Goal: Find specific page/section: Find specific page/section

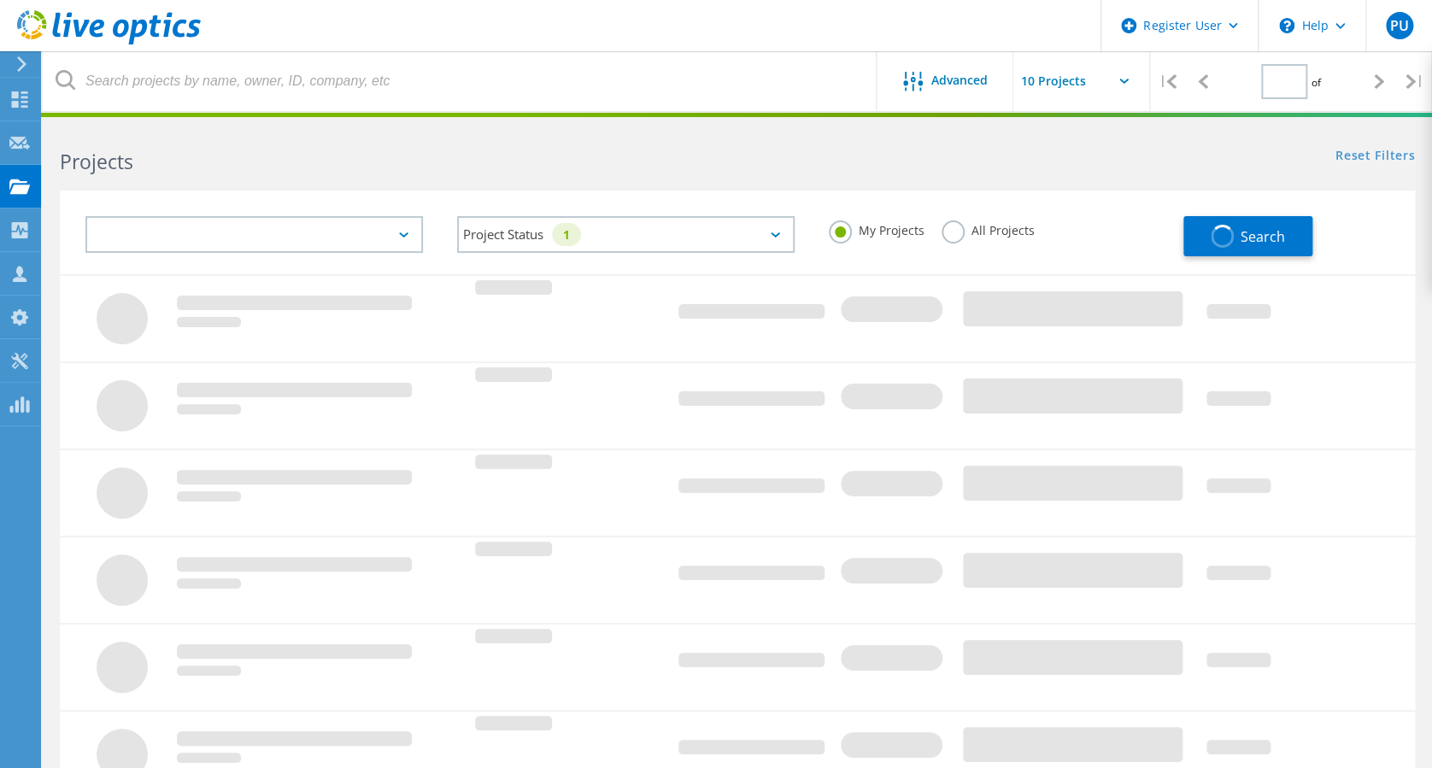
type input "1"
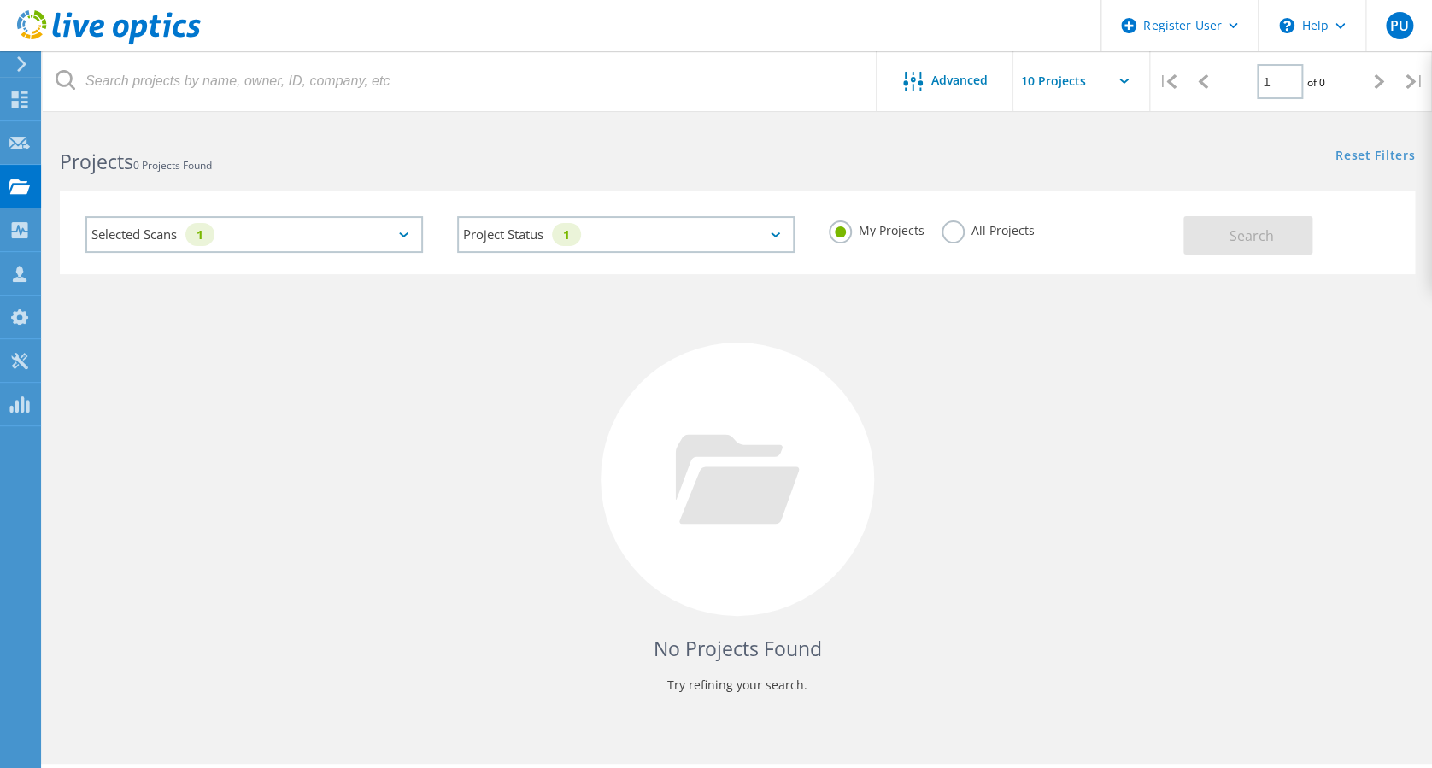
drag, startPoint x: 965, startPoint y: 226, endPoint x: 979, endPoint y: 227, distance: 13.8
click at [967, 226] on label "All Projects" at bounding box center [987, 228] width 93 height 16
click at [0, 0] on input "All Projects" at bounding box center [0, 0] width 0 height 0
click at [1248, 226] on span "Search" at bounding box center [1250, 235] width 44 height 19
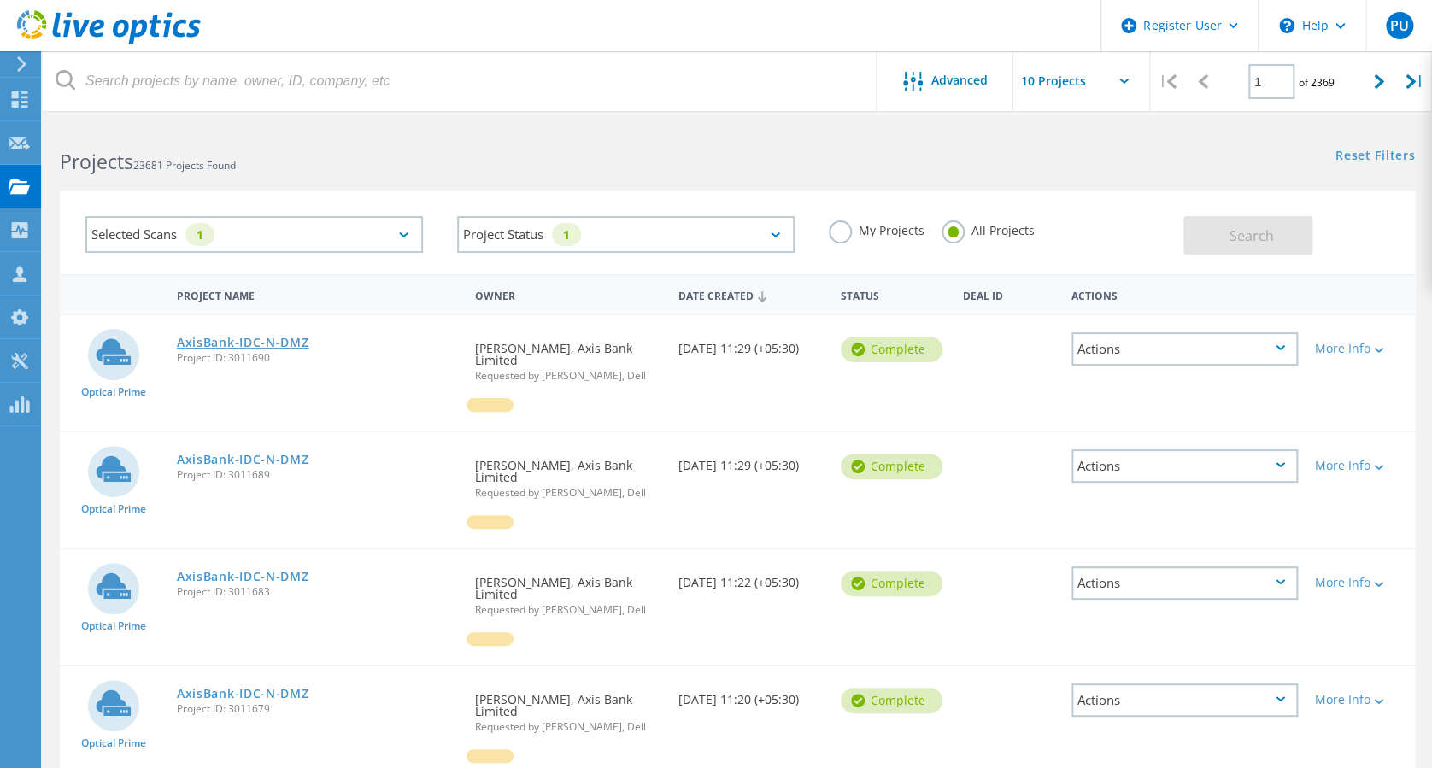
click at [249, 339] on link "AxisBank-IDC-N-DMZ" at bounding box center [243, 343] width 132 height 12
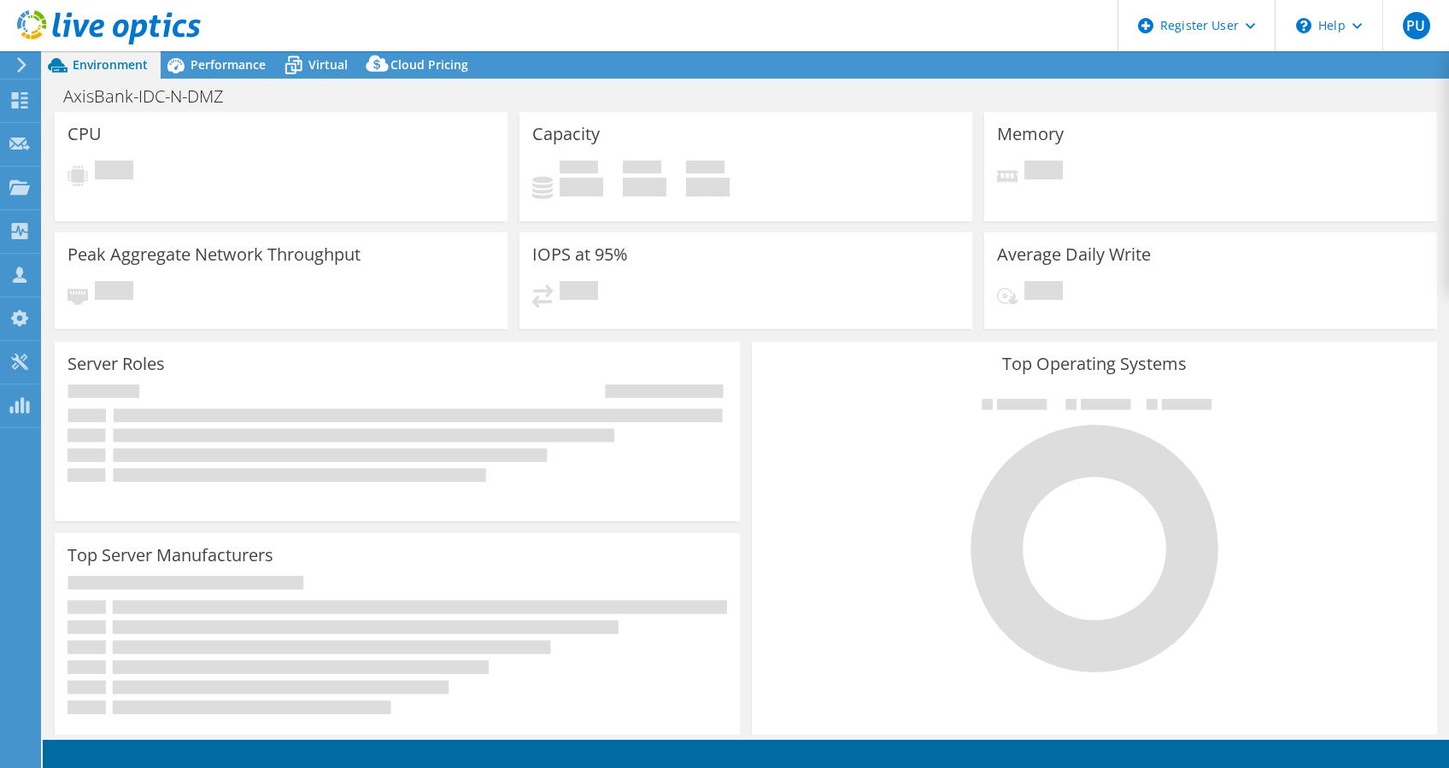
select select "USD"
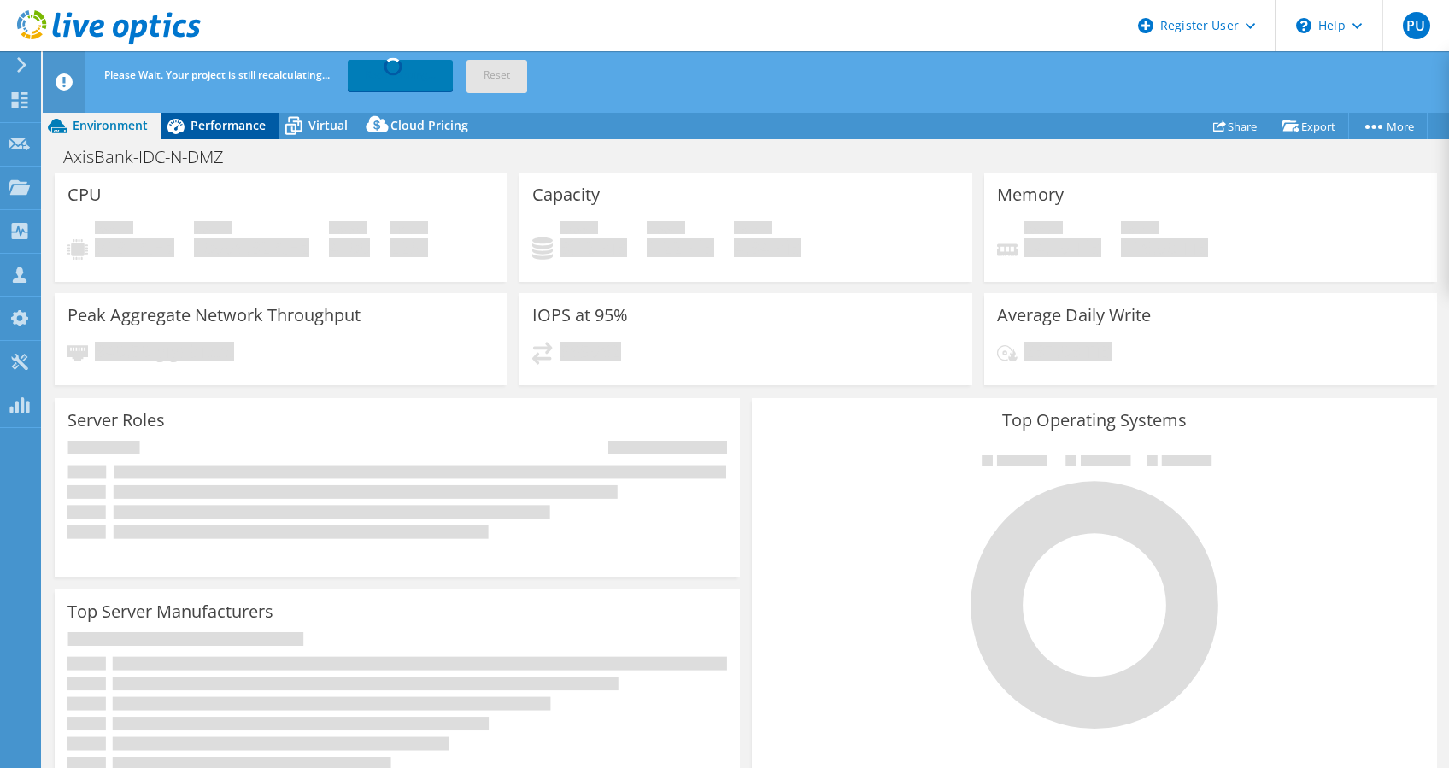
click at [260, 132] on span "Performance" at bounding box center [227, 125] width 75 height 16
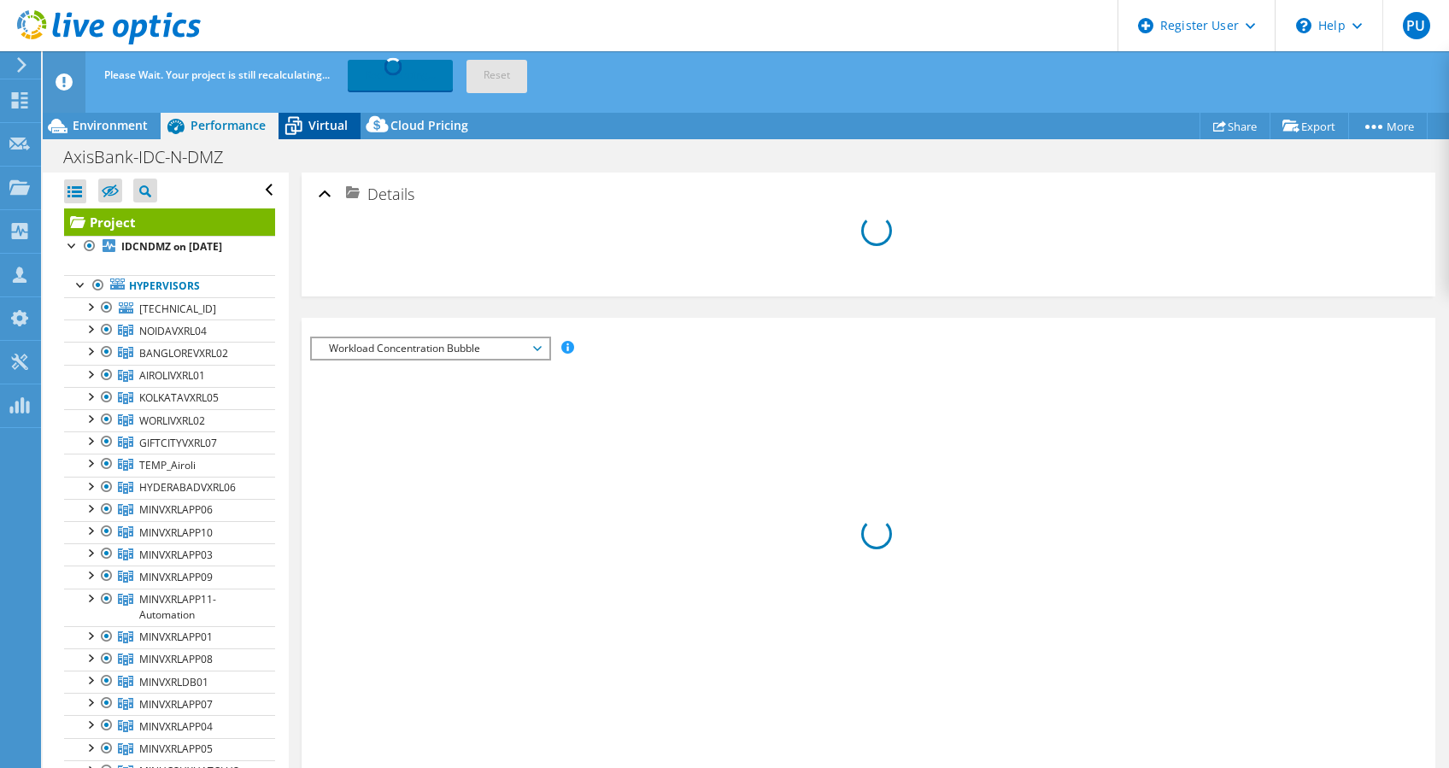
click at [331, 130] on span "Virtual" at bounding box center [327, 125] width 39 height 16
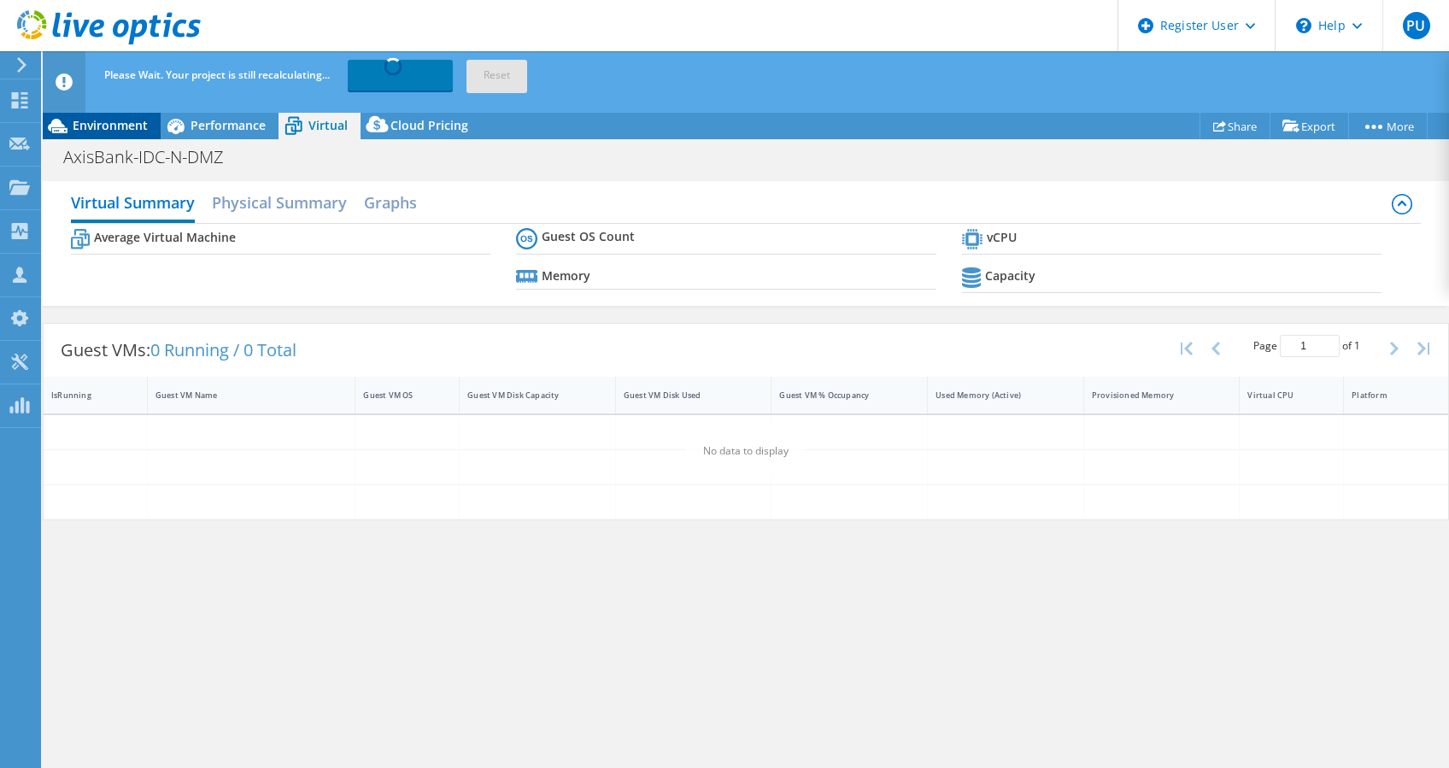
click at [104, 117] on span "Environment" at bounding box center [110, 125] width 75 height 16
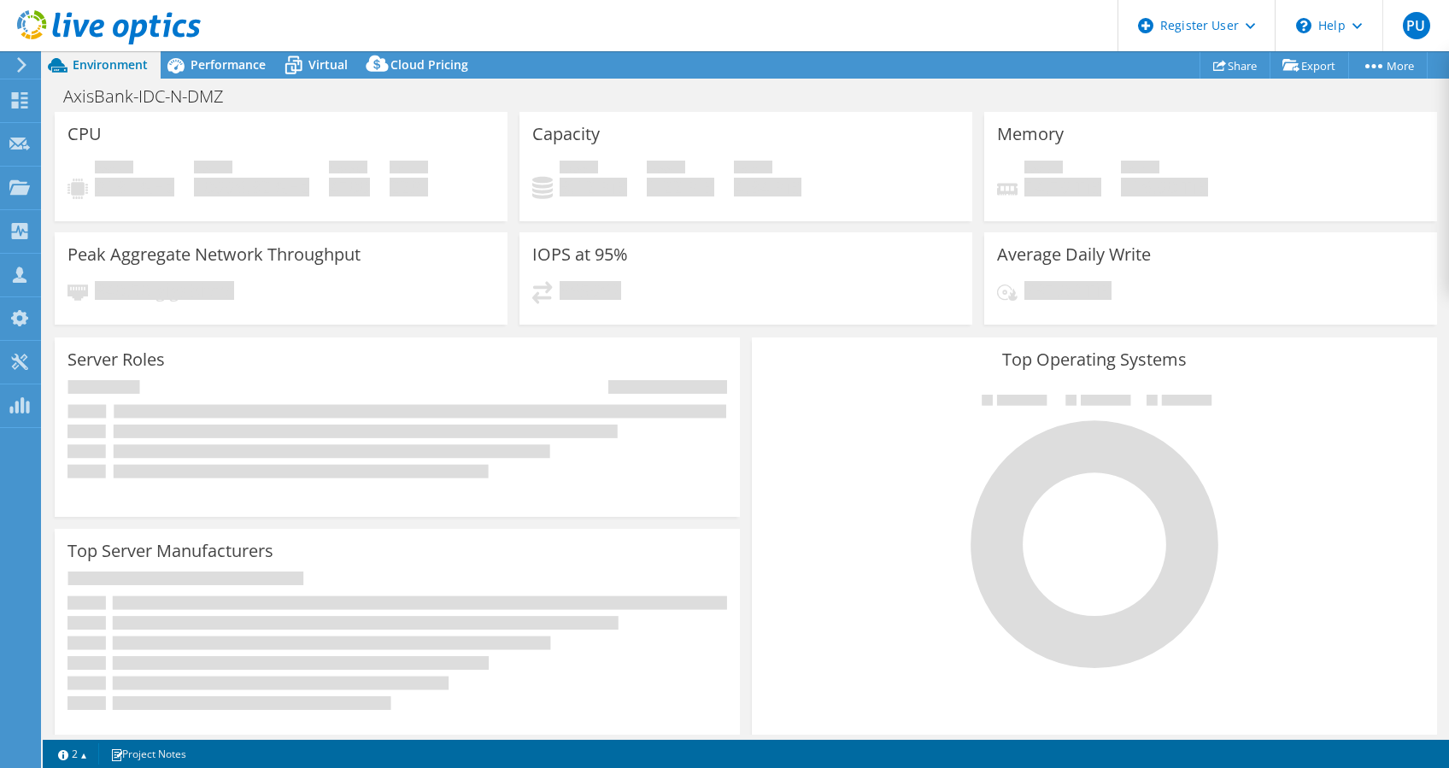
click at [765, 13] on header "PU Dell User Passawit Umrod [EMAIL_ADDRESS][DOMAIN_NAME] Dell My Profile Log Ou…" at bounding box center [724, 25] width 1449 height 51
